Goal: Use online tool/utility: Utilize a website feature to perform a specific function

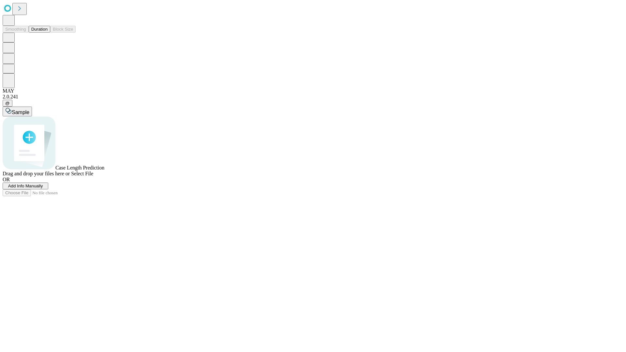
click at [43, 188] on span "Add Info Manually" at bounding box center [25, 185] width 35 height 5
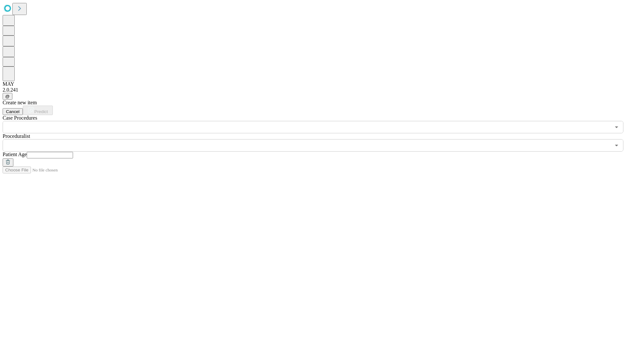
click at [73, 152] on input "text" at bounding box center [50, 155] width 46 height 7
type input "**"
click at [317, 139] on input "text" at bounding box center [307, 145] width 608 height 12
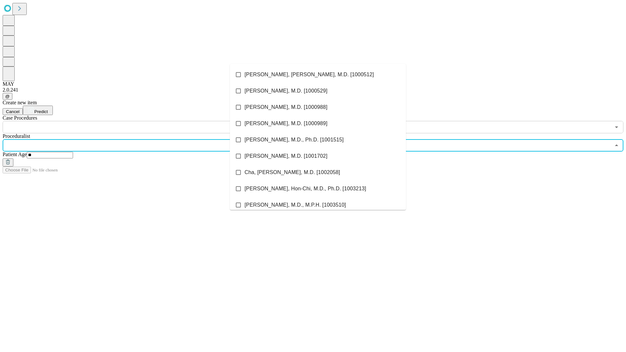
click at [318, 75] on li "[PERSON_NAME], [PERSON_NAME], M.D. [1000512]" at bounding box center [318, 74] width 176 height 16
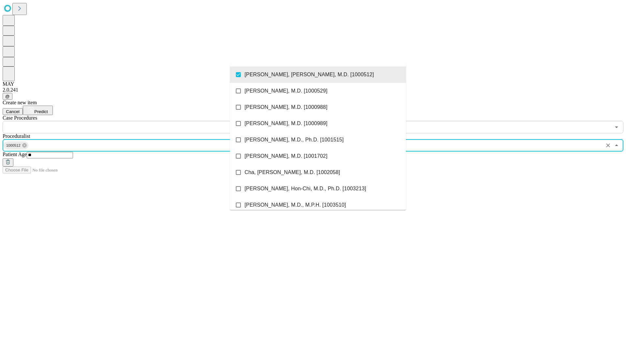
click at [137, 121] on input "text" at bounding box center [307, 127] width 608 height 12
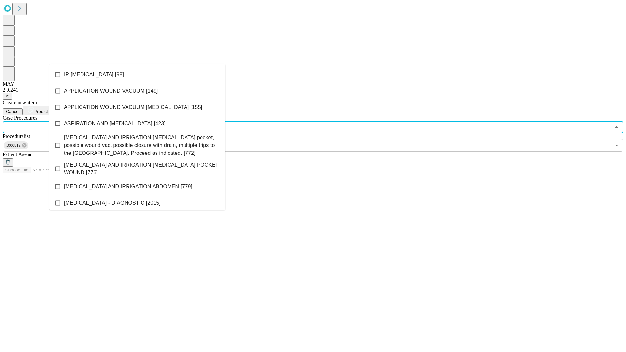
click at [137, 75] on li "IR [MEDICAL_DATA] [98]" at bounding box center [137, 74] width 176 height 16
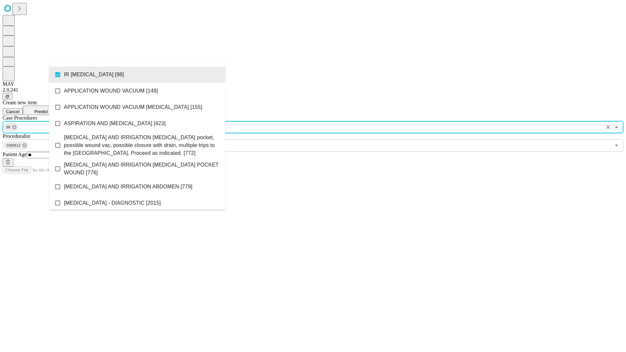
click at [48, 109] on span "Predict" at bounding box center [40, 111] width 13 height 5
